Goal: Task Accomplishment & Management: Complete application form

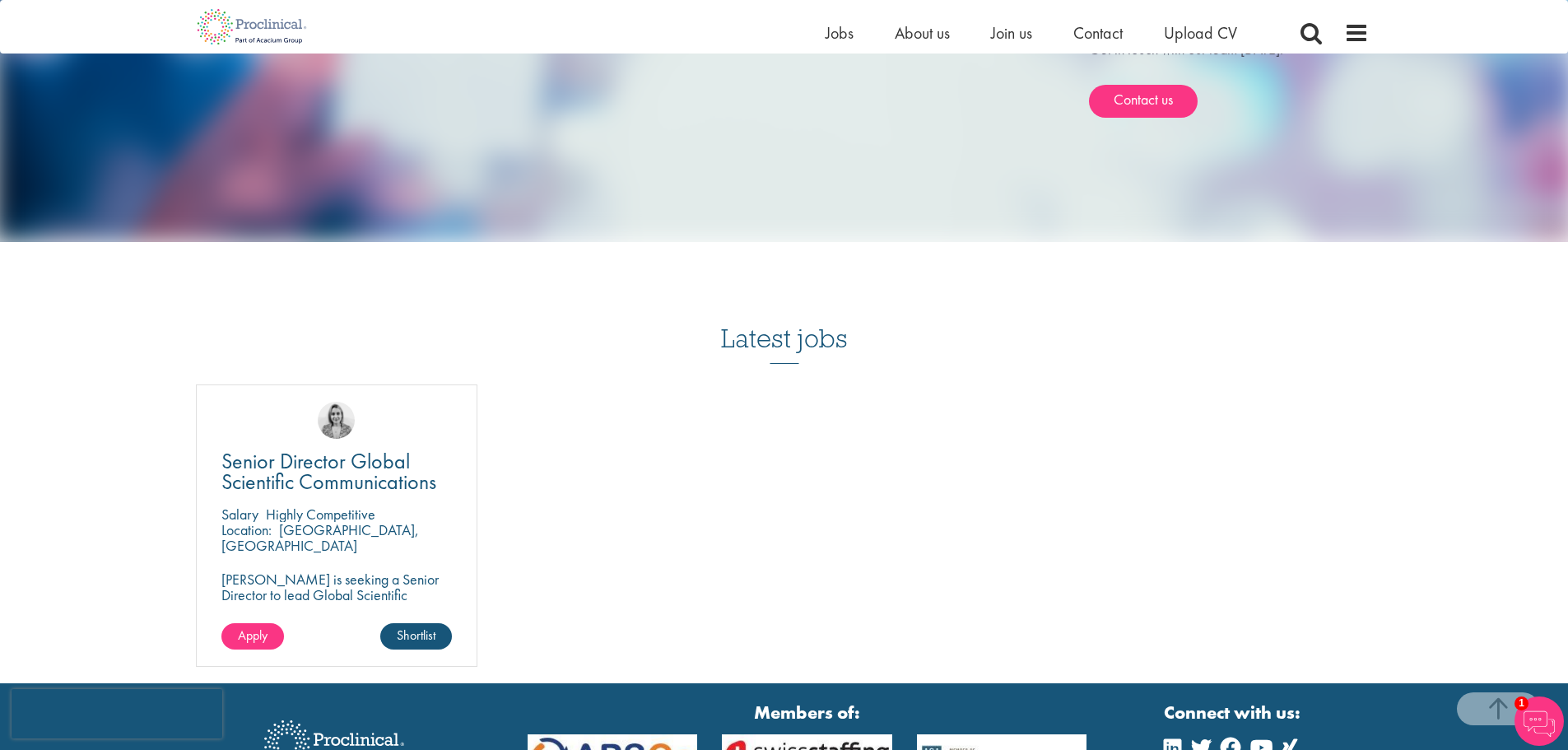
scroll to position [1448, 0]
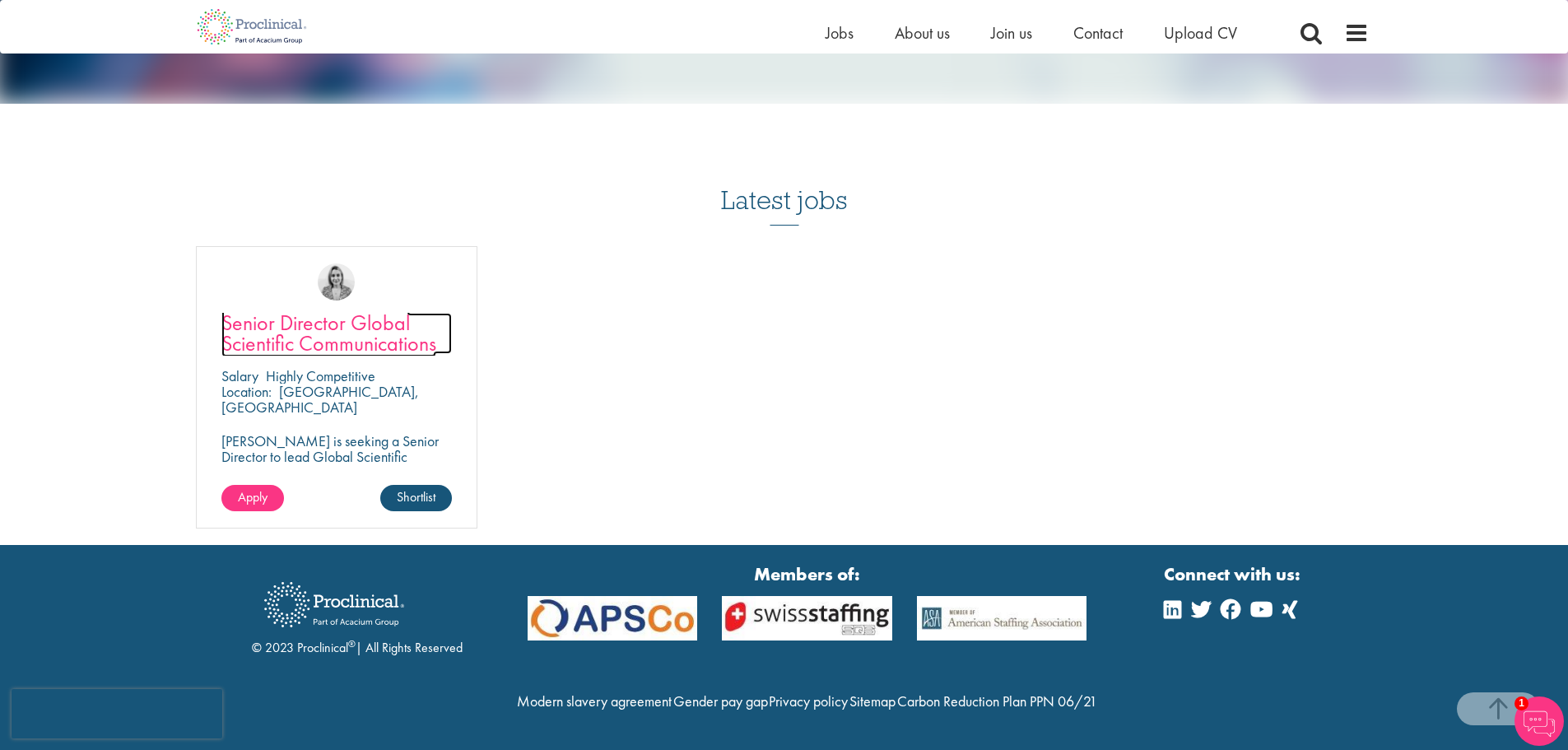
click at [359, 308] on span "Senior Director Global Scientific Communications" at bounding box center [329, 332] width 215 height 48
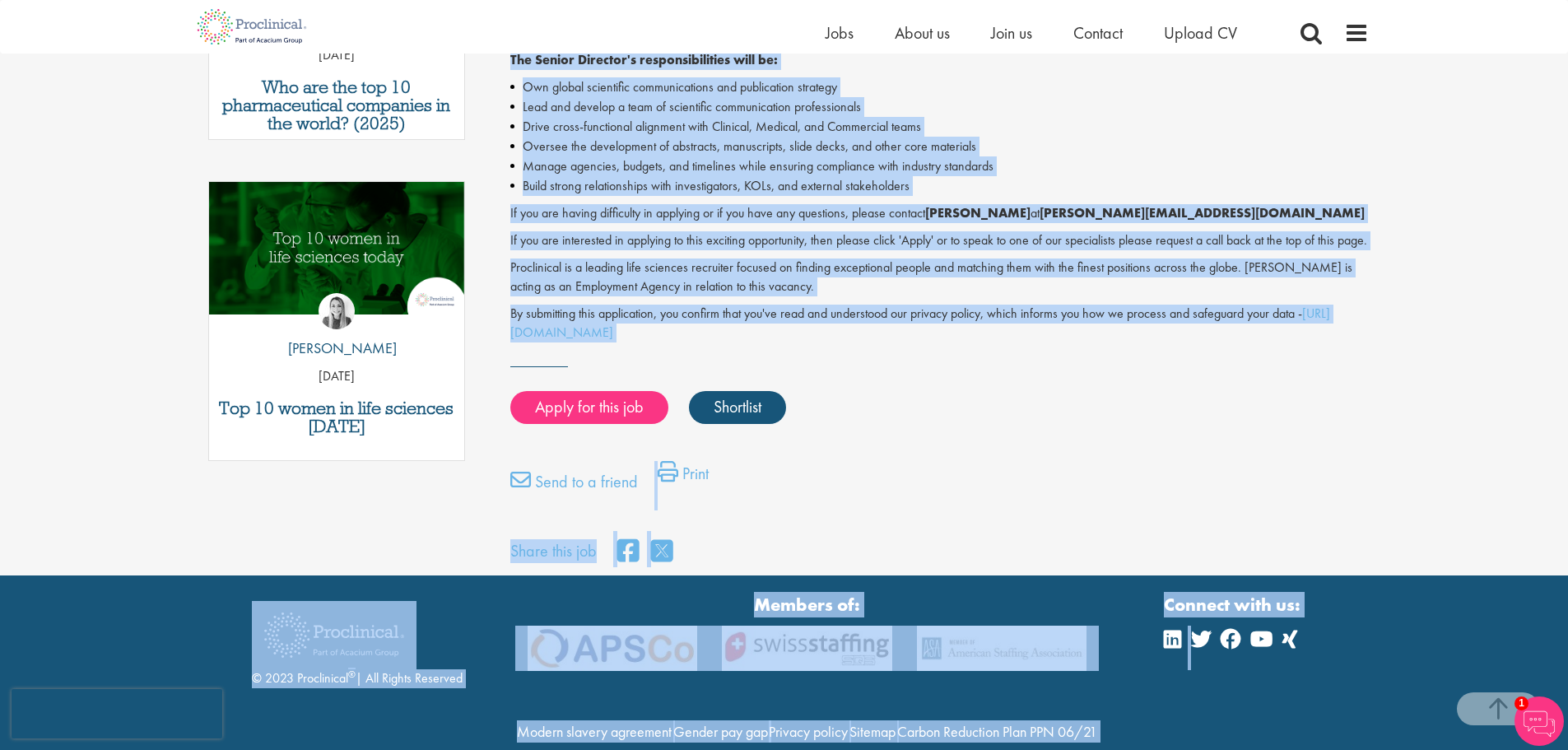
scroll to position [822, 0]
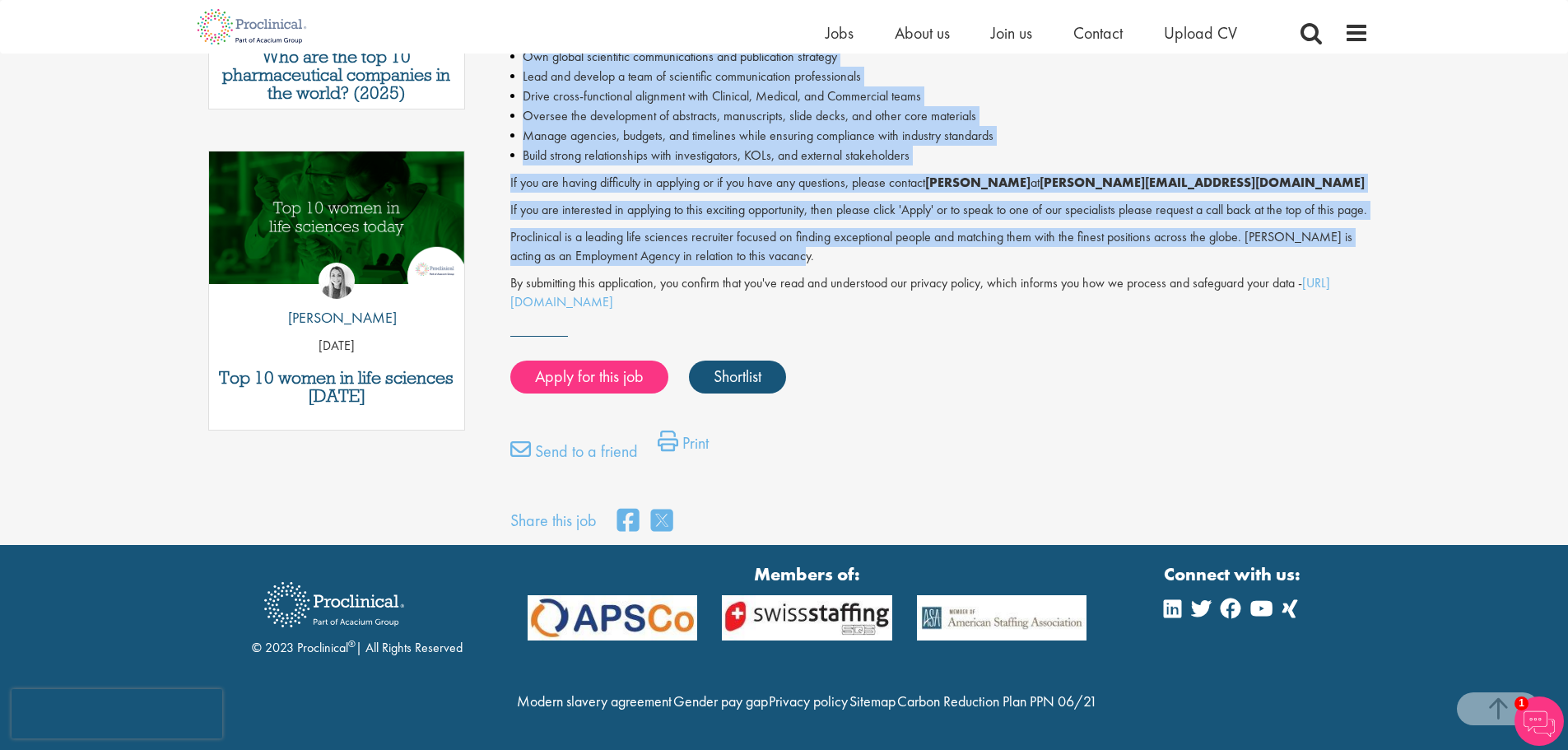
drag, startPoint x: 510, startPoint y: 241, endPoint x: 1148, endPoint y: 212, distance: 638.7
click at [1148, 212] on div "Senior Director Global Scientific Communications - Permanent - [GEOGRAPHIC_DATA…" at bounding box center [940, 11] width 858 height 600
copy div "Senior Director Global Scientific Communications - Permanent - [GEOGRAPHIC_DATA…"
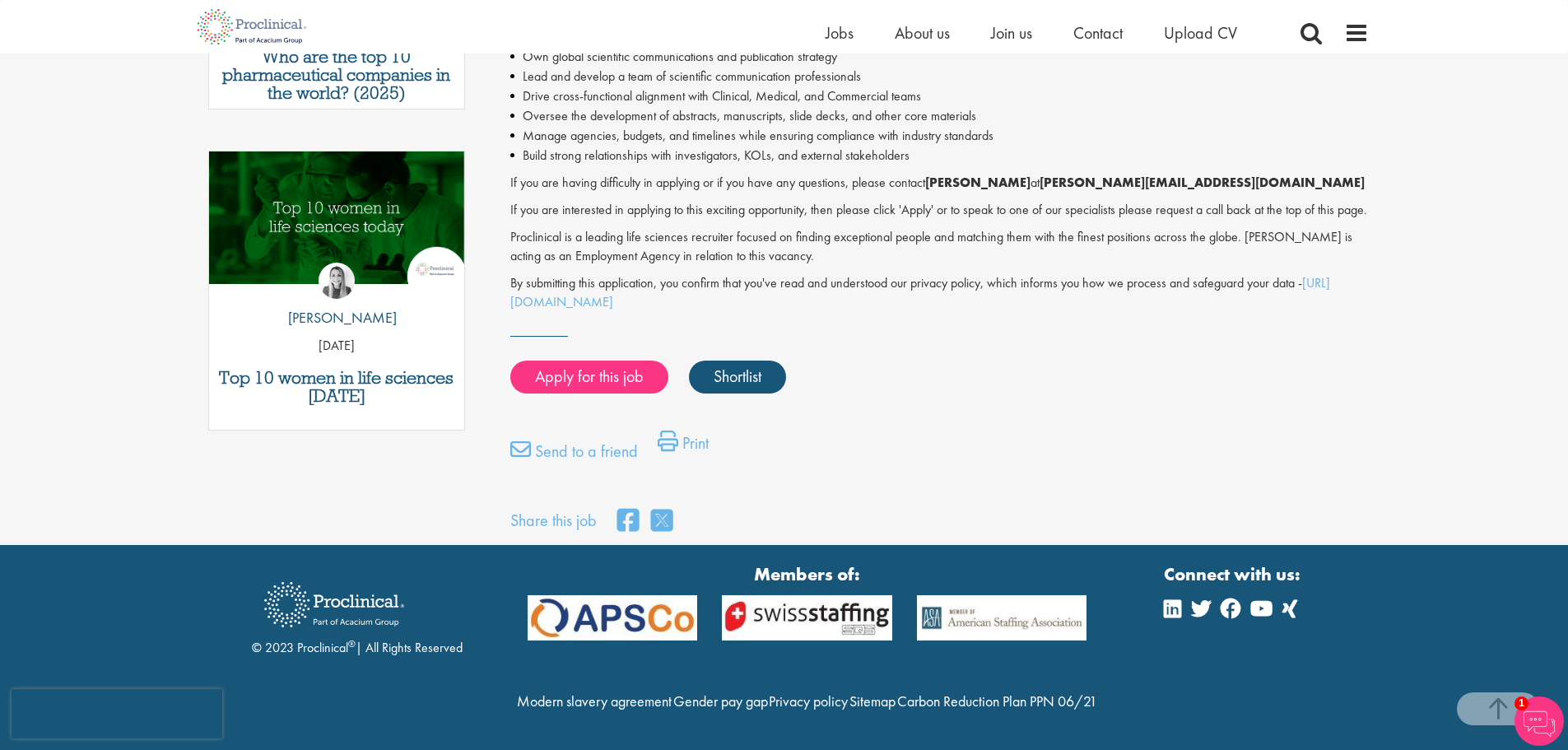
click at [1054, 336] on div "Apply for this job Shortlist" at bounding box center [940, 368] width 858 height 66
